Goal: Check status: Check status

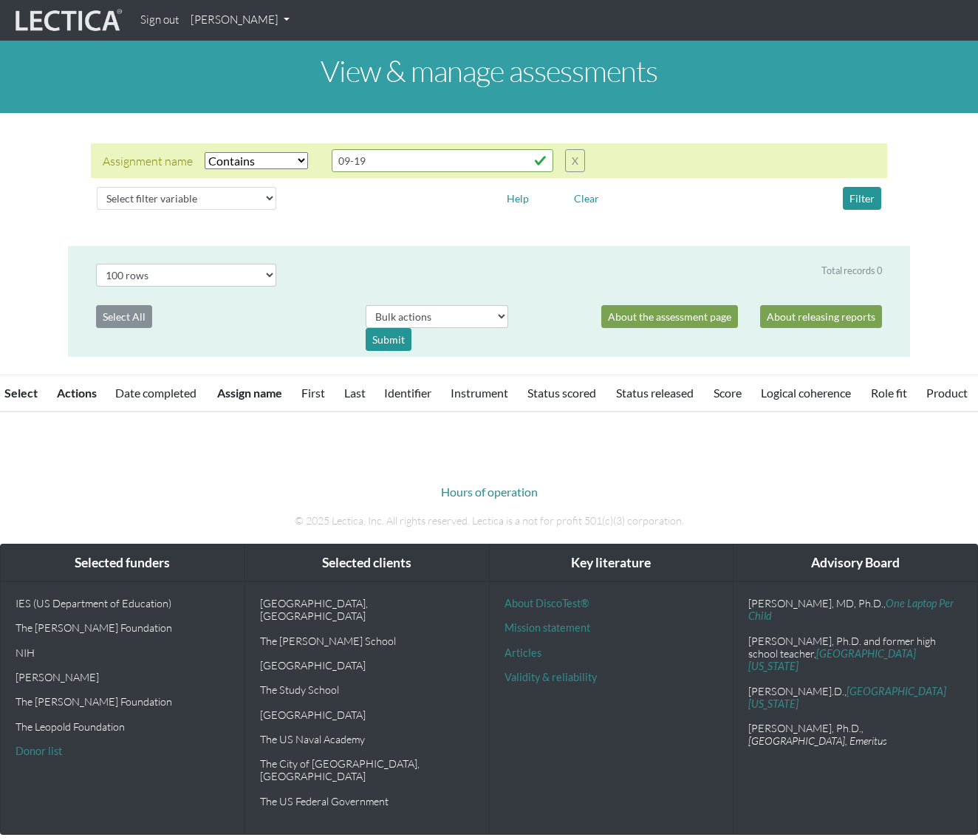
select select "icontains"
select select "100"
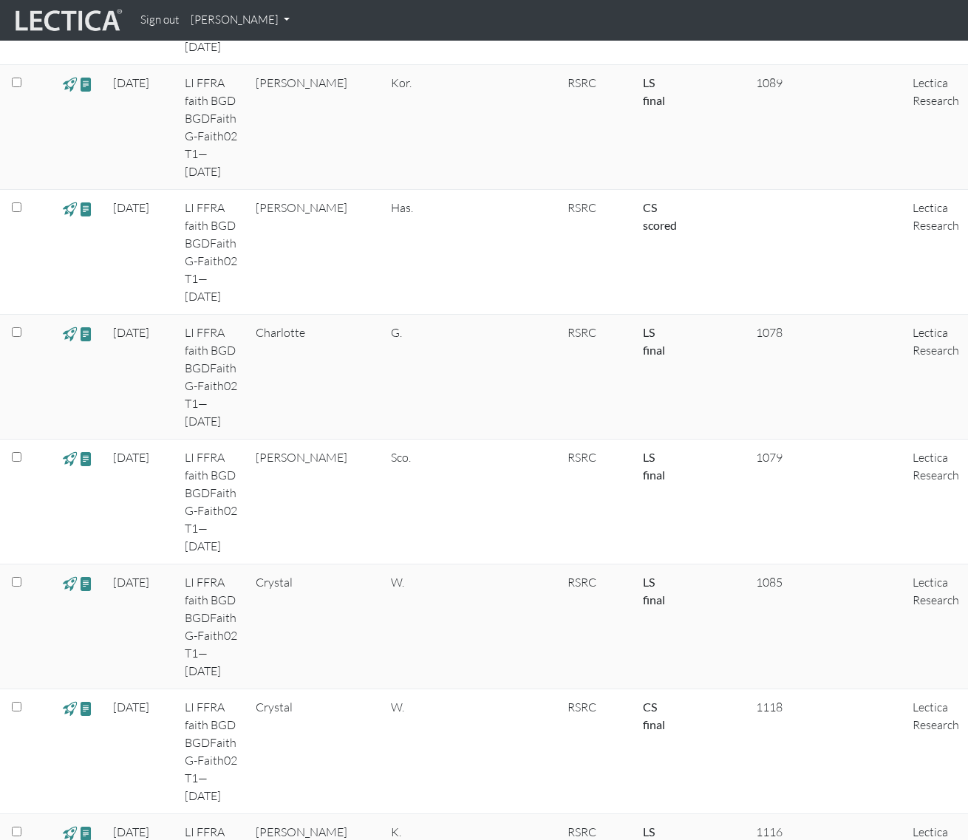
scroll to position [1906, 0]
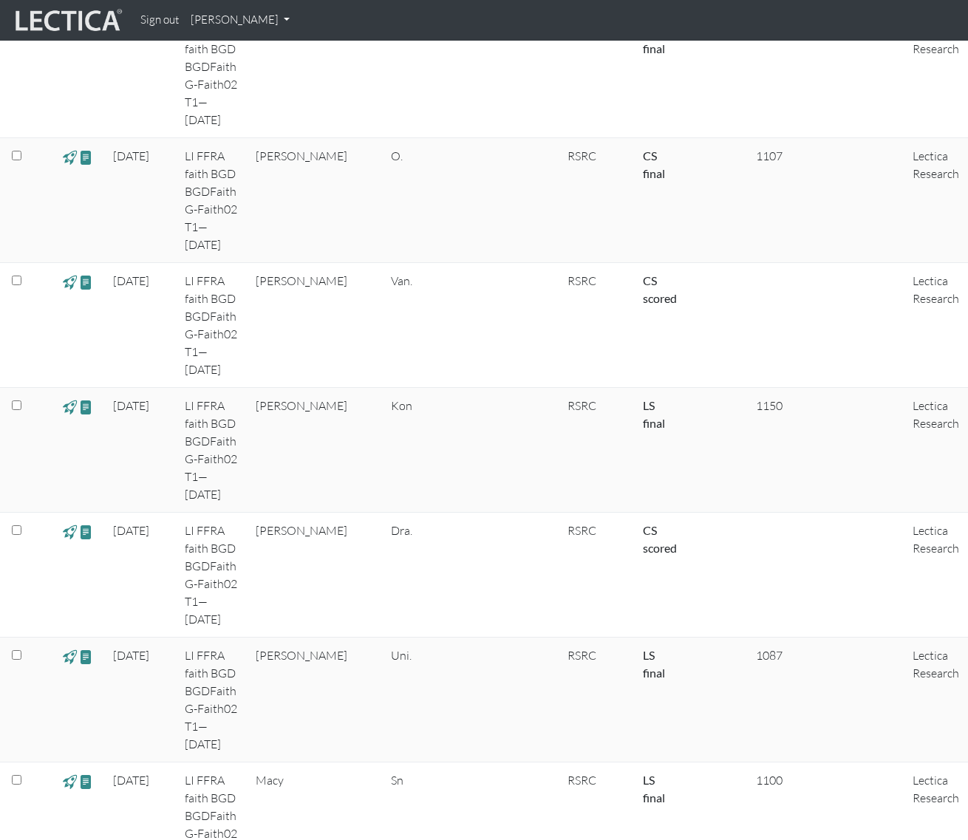
scroll to position [5311, 0]
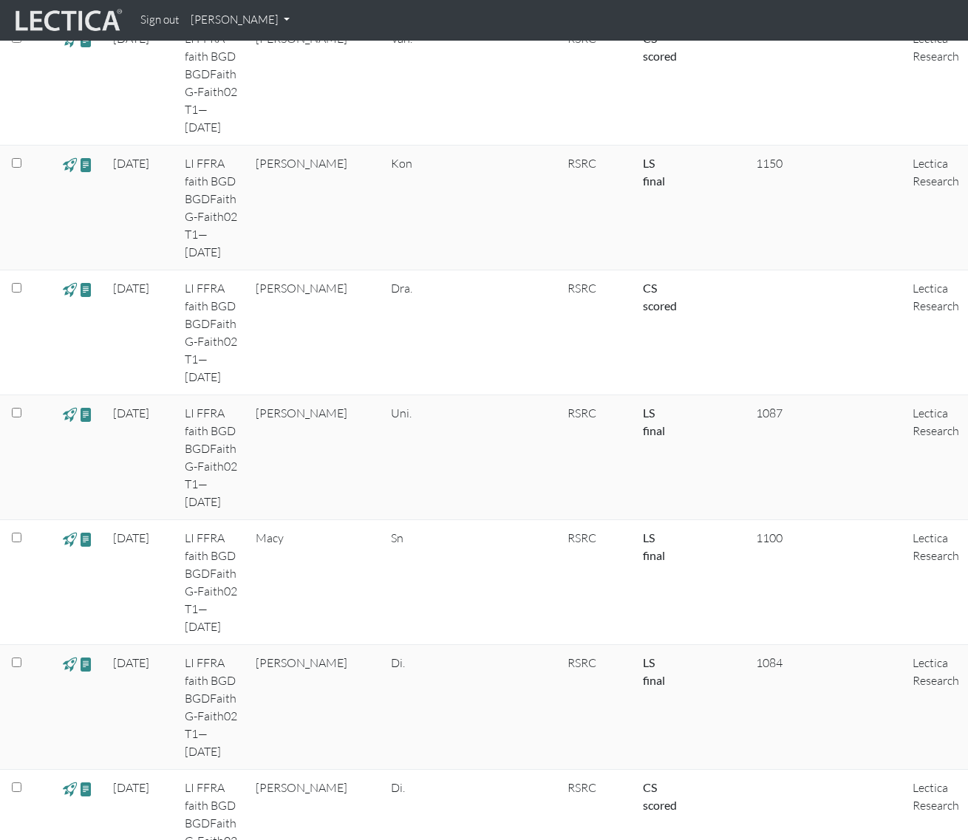
click at [267, 27] on link "[PERSON_NAME]" at bounding box center [240, 20] width 111 height 29
click at [239, 52] on link "My Profile" at bounding box center [259, 54] width 118 height 18
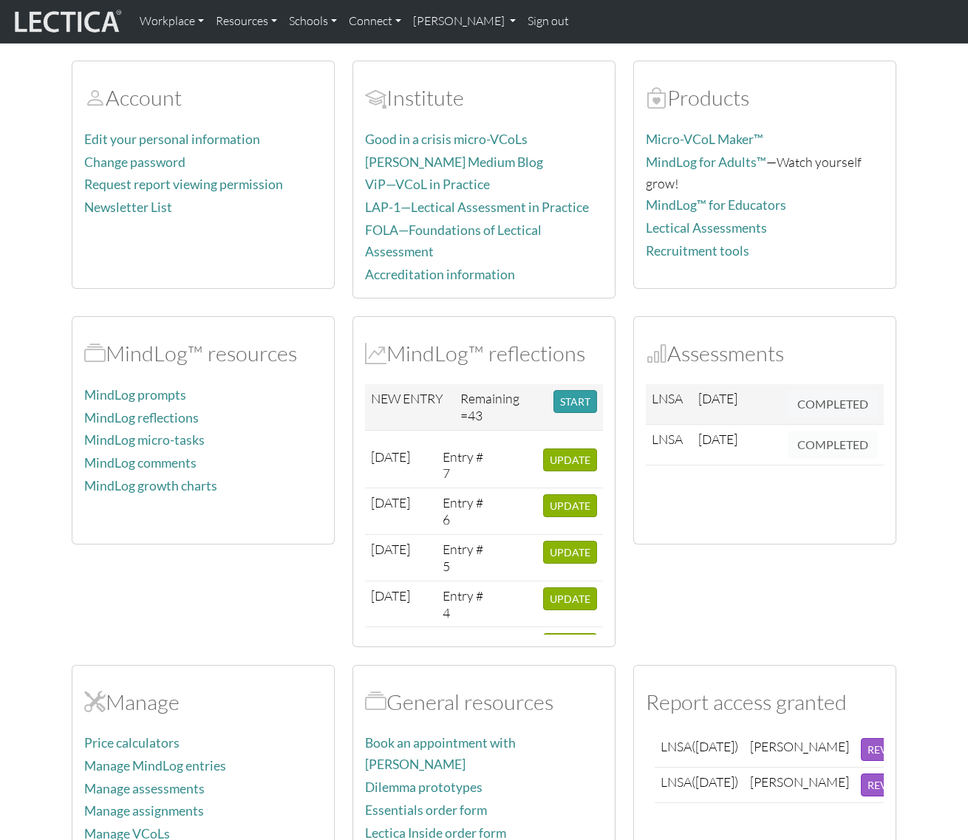
scroll to position [335, 0]
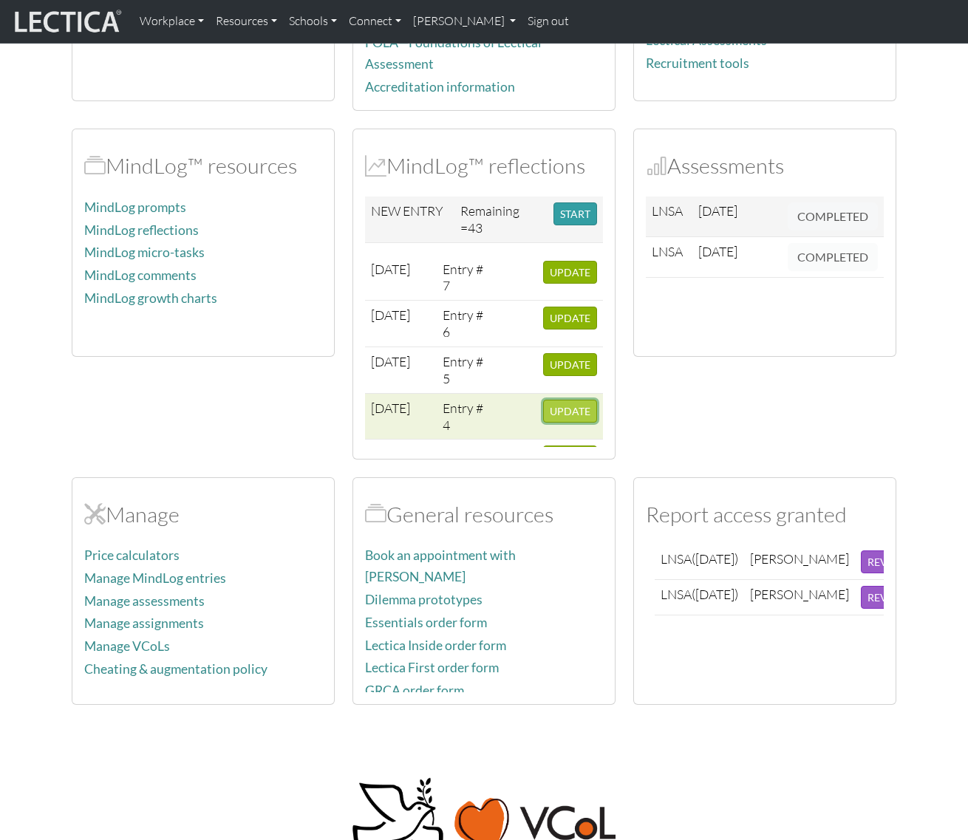
click at [555, 405] on span "UPDATE" at bounding box center [569, 411] width 41 height 13
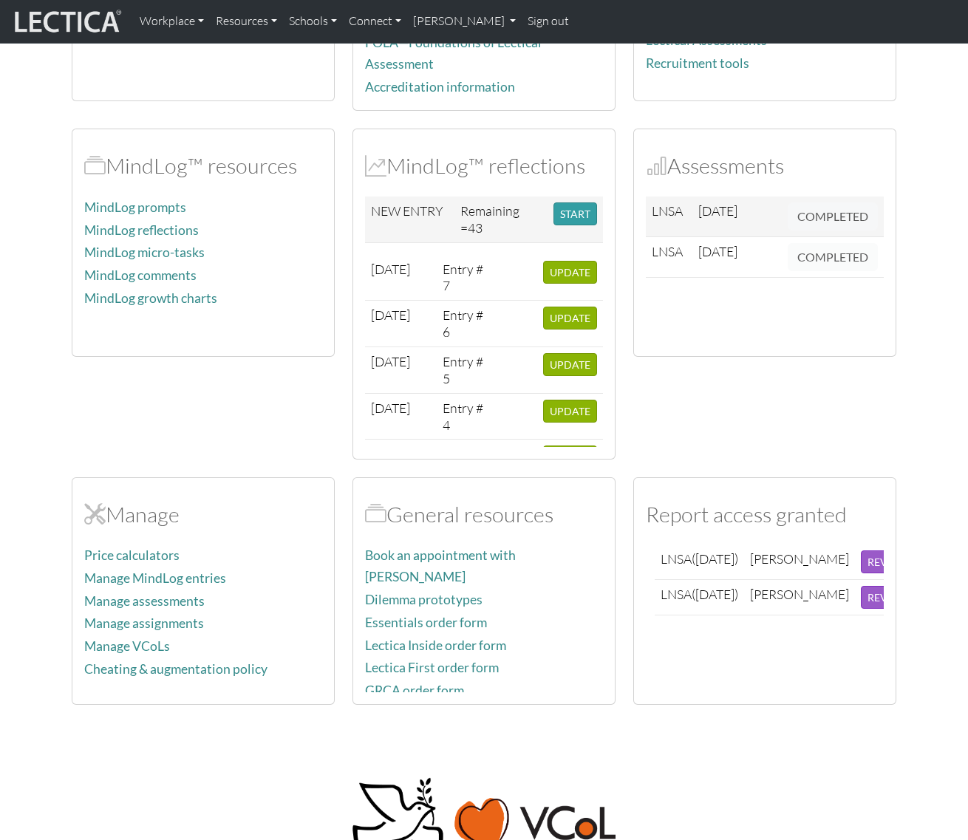
scroll to position [143, 0]
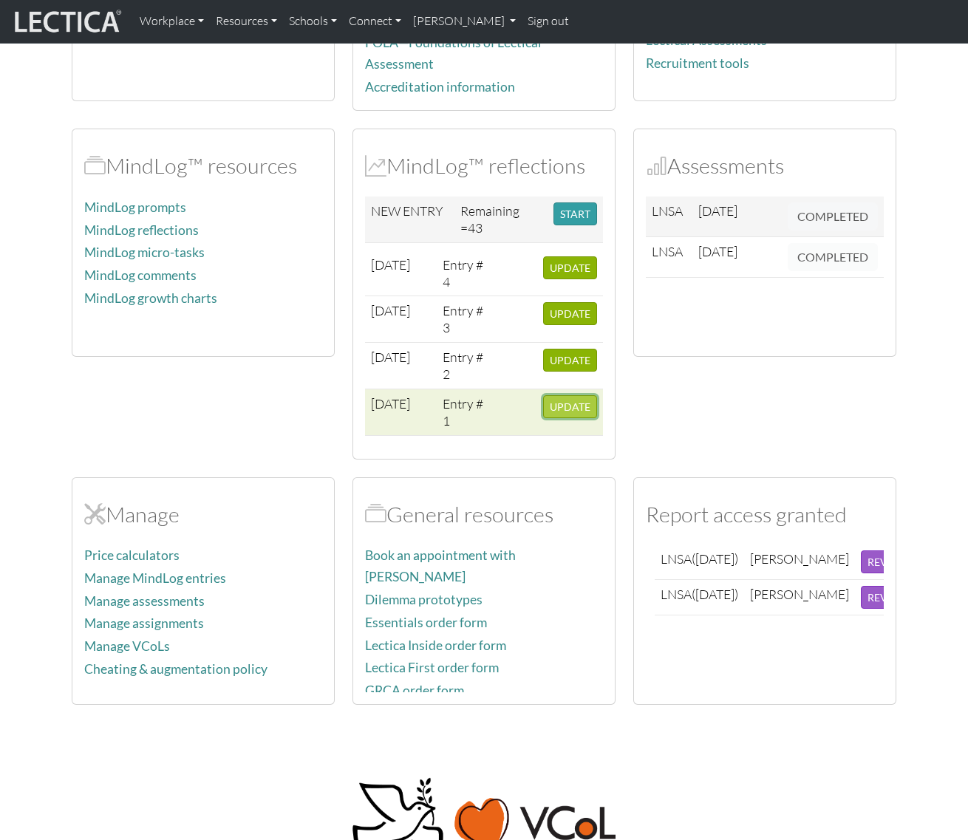
click at [553, 400] on span "UPDATE" at bounding box center [569, 406] width 41 height 13
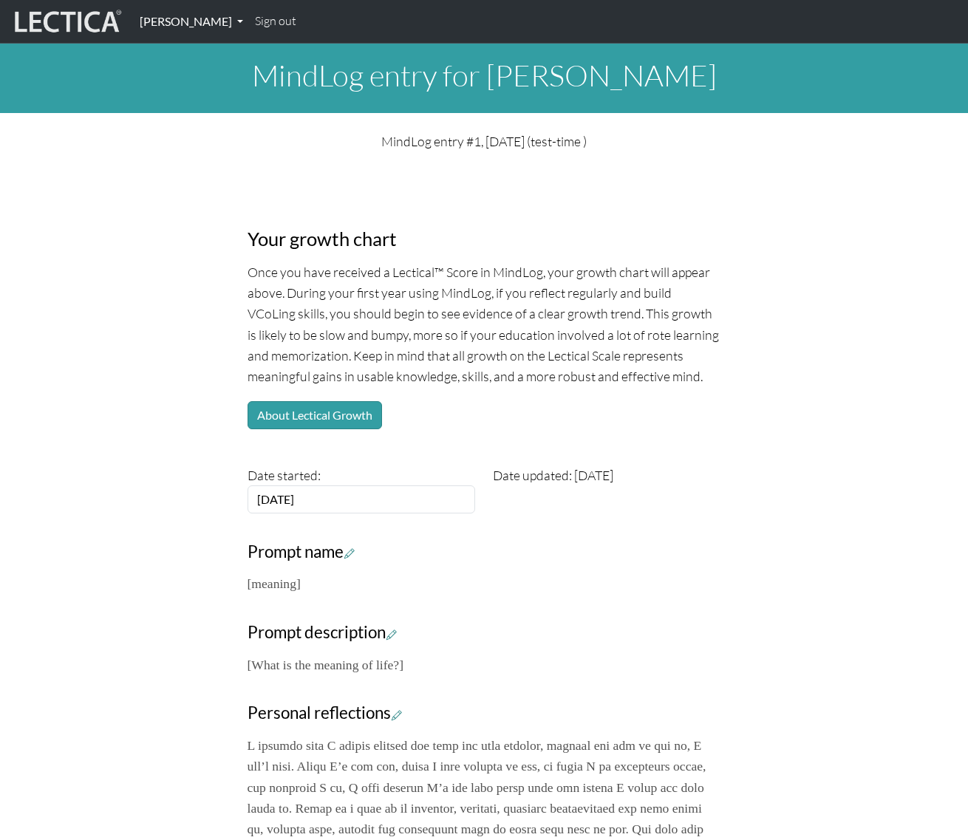
click at [225, 21] on link "[PERSON_NAME]" at bounding box center [191, 21] width 115 height 31
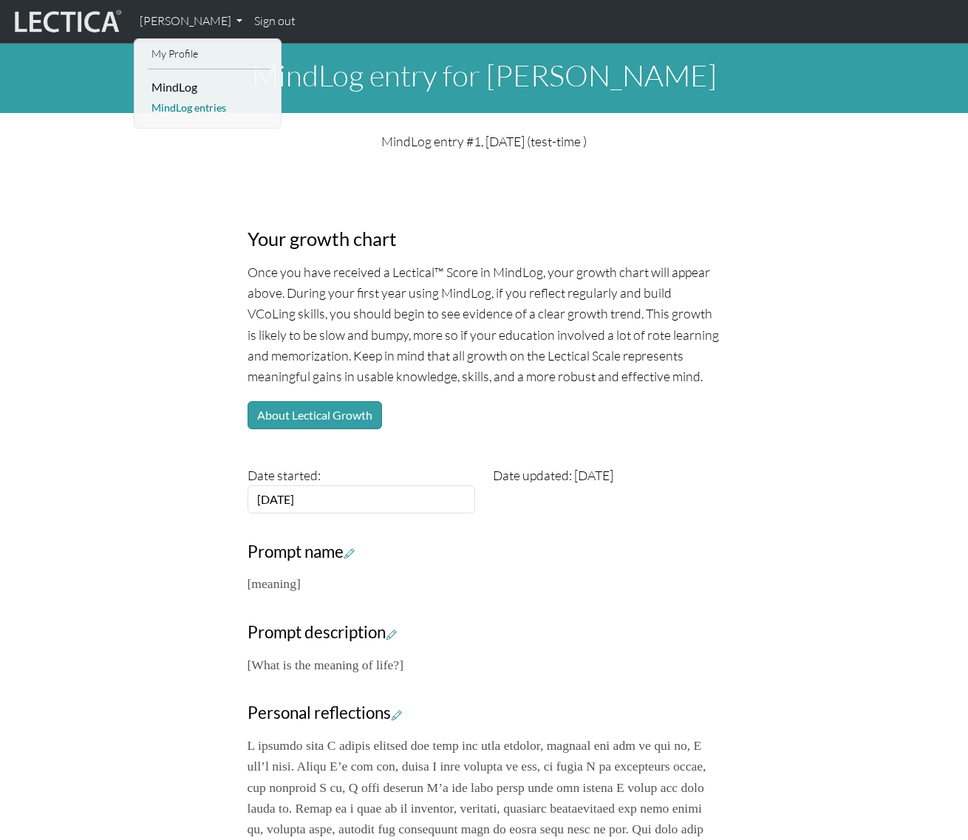
click at [193, 112] on link "MindLog entries" at bounding box center [209, 108] width 122 height 18
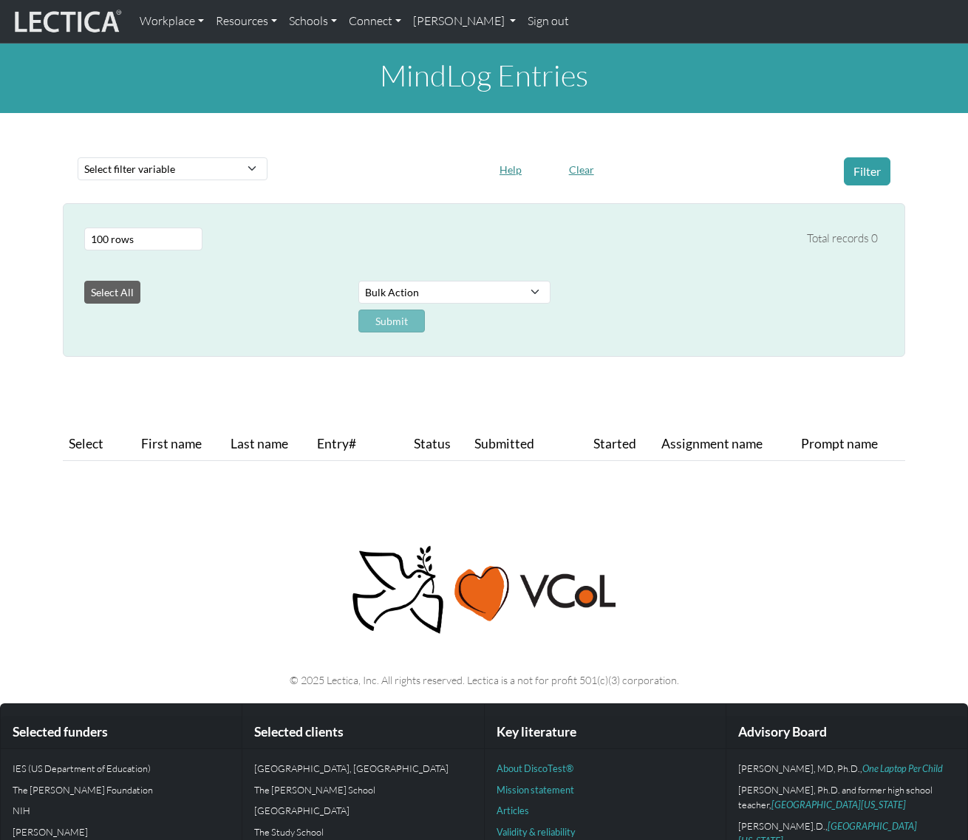
select select "100"
